Goal: Task Accomplishment & Management: Use online tool/utility

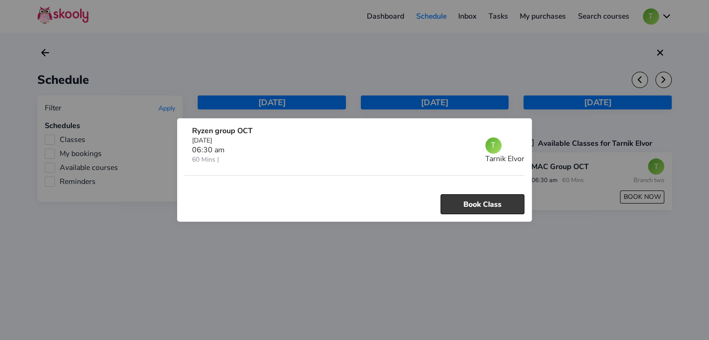
click at [495, 201] on button "Book Class" at bounding box center [483, 204] width 84 height 20
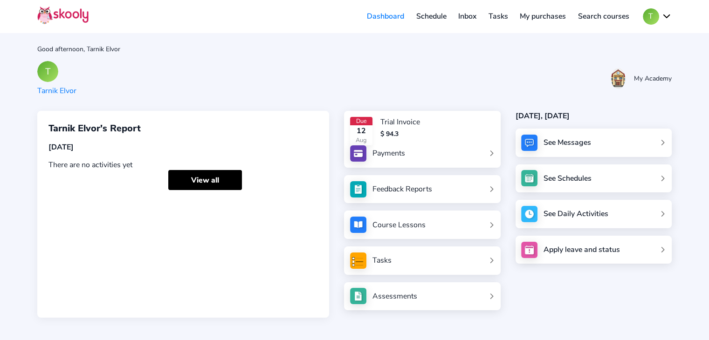
click at [436, 18] on link "Schedule" at bounding box center [431, 16] width 42 height 15
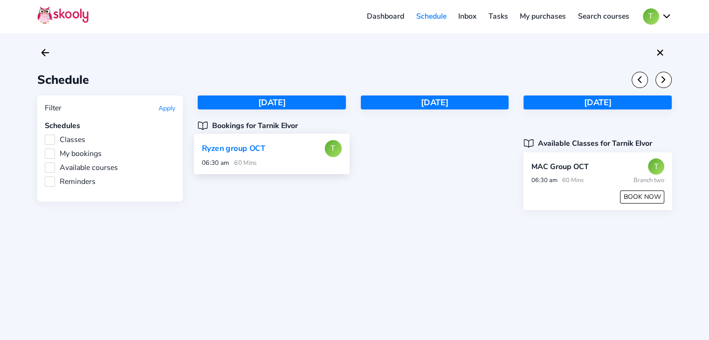
click at [267, 170] on div "Ryzen group OCT T 06:30 am 60 Mins" at bounding box center [271, 154] width 155 height 41
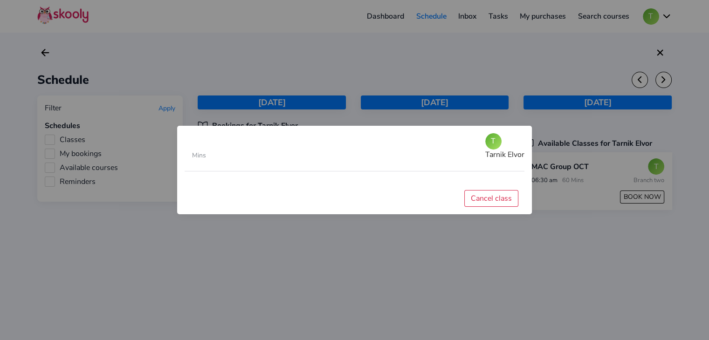
click at [282, 249] on div at bounding box center [354, 170] width 709 height 340
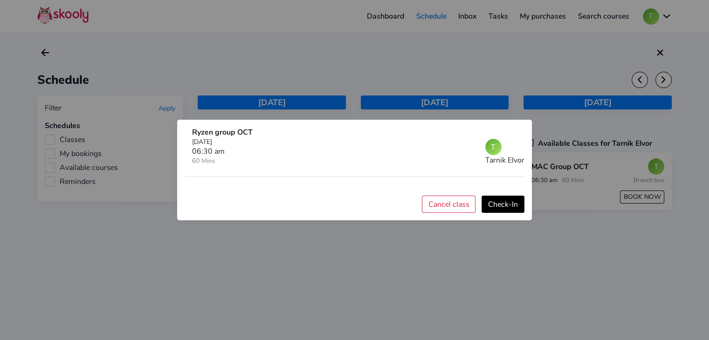
click at [623, 297] on div at bounding box center [354, 170] width 709 height 340
click at [211, 54] on div at bounding box center [354, 170] width 709 height 340
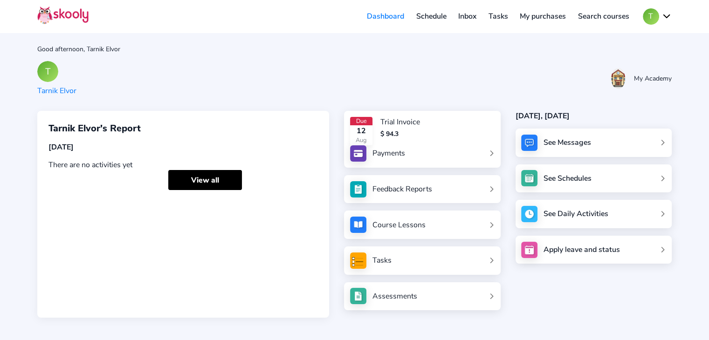
click at [436, 22] on link "Schedule" at bounding box center [431, 16] width 42 height 15
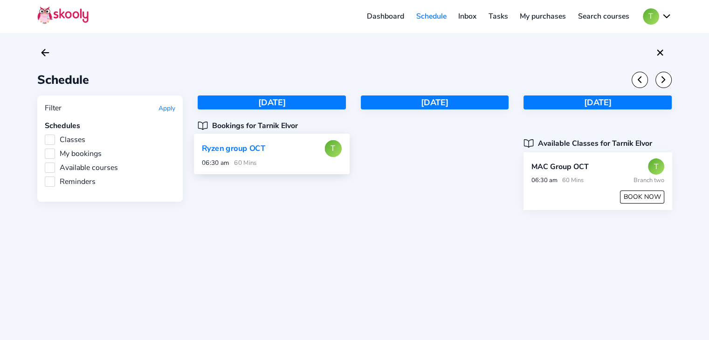
click at [270, 145] on div "Ryzen group OCT T" at bounding box center [272, 148] width 140 height 17
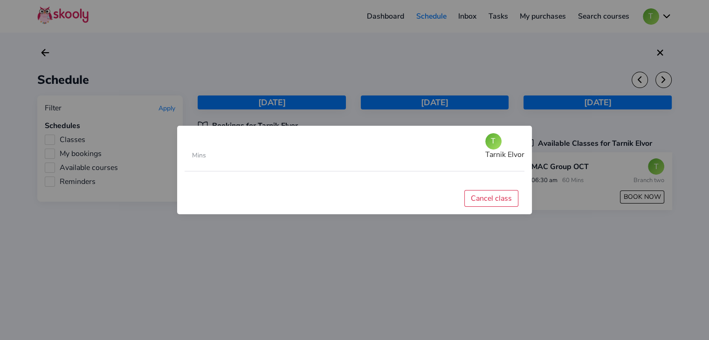
click at [456, 256] on div at bounding box center [354, 170] width 709 height 340
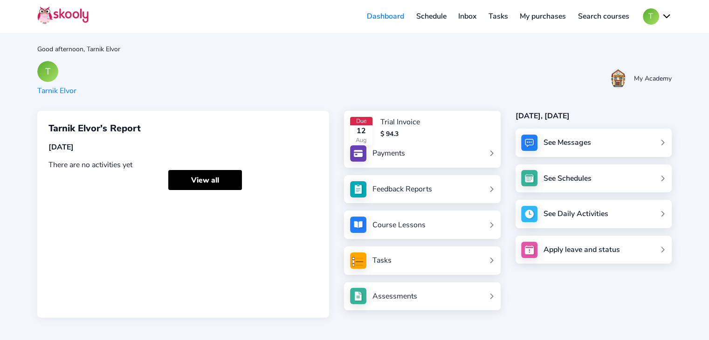
click at [428, 16] on link "Schedule" at bounding box center [431, 16] width 42 height 15
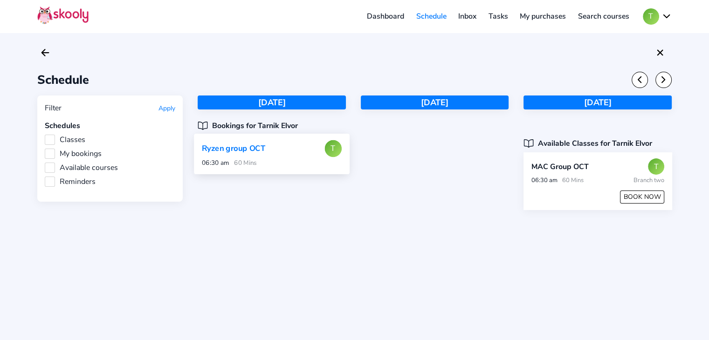
click at [255, 148] on div "Ryzen group OCT" at bounding box center [236, 149] width 68 height 11
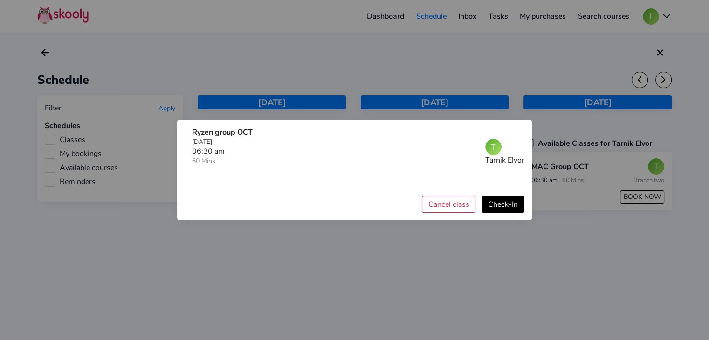
click at [514, 207] on button "Check-In" at bounding box center [503, 204] width 43 height 17
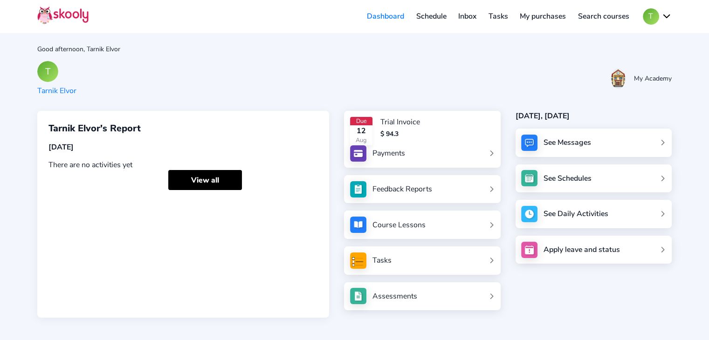
click at [432, 14] on link "Schedule" at bounding box center [431, 16] width 42 height 15
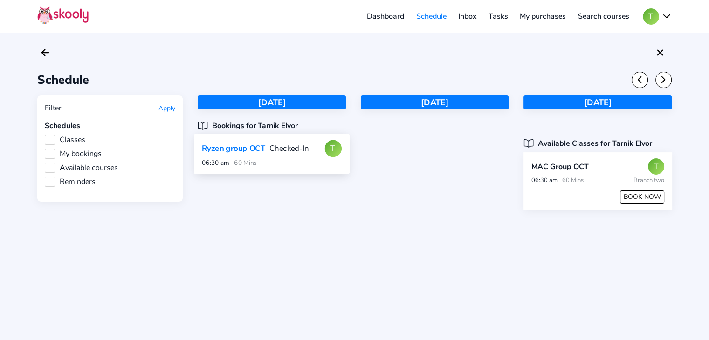
click at [273, 150] on div "Checked-In" at bounding box center [290, 149] width 40 height 11
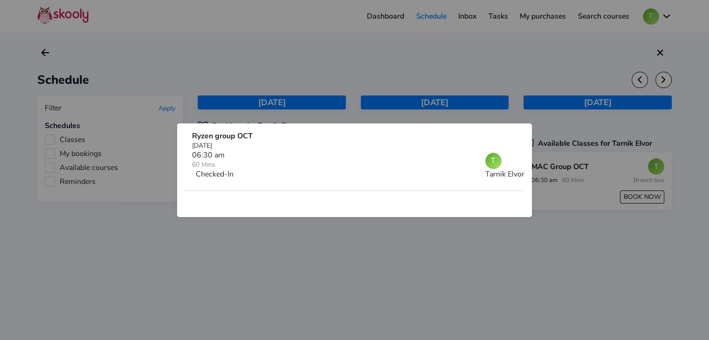
click at [513, 140] on div "Ryzen group OCT Monday, October 6, 2025 06:30 am 60 Mins Checked-In T Tarnik El…" at bounding box center [355, 161] width 340 height 60
click at [434, 62] on div at bounding box center [354, 170] width 709 height 340
drag, startPoint x: 376, startPoint y: 14, endPoint x: 362, endPoint y: 19, distance: 15.1
click at [376, 14] on div at bounding box center [354, 170] width 709 height 340
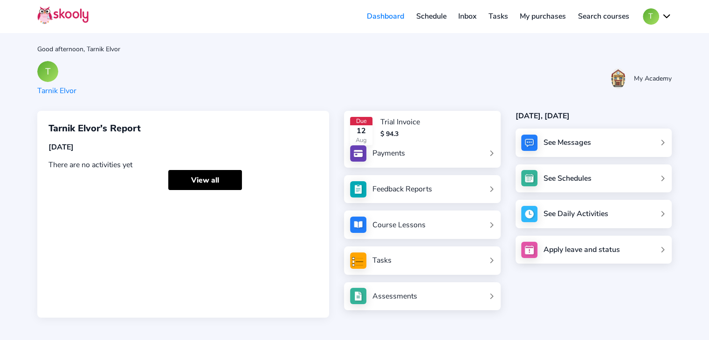
click at [432, 16] on link "Schedule" at bounding box center [431, 16] width 42 height 15
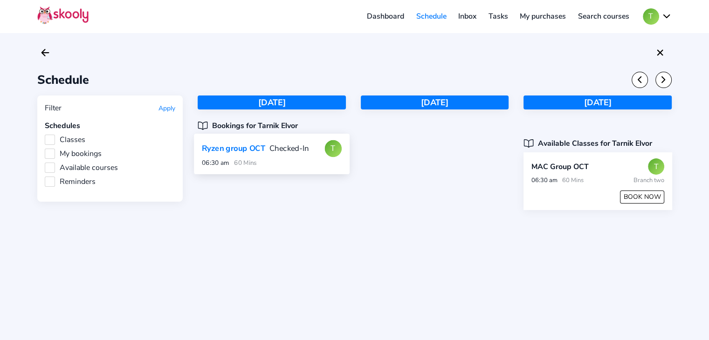
click at [272, 155] on div "Ryzen group OCT Checked-In T" at bounding box center [272, 148] width 140 height 17
